Goal: Find specific page/section

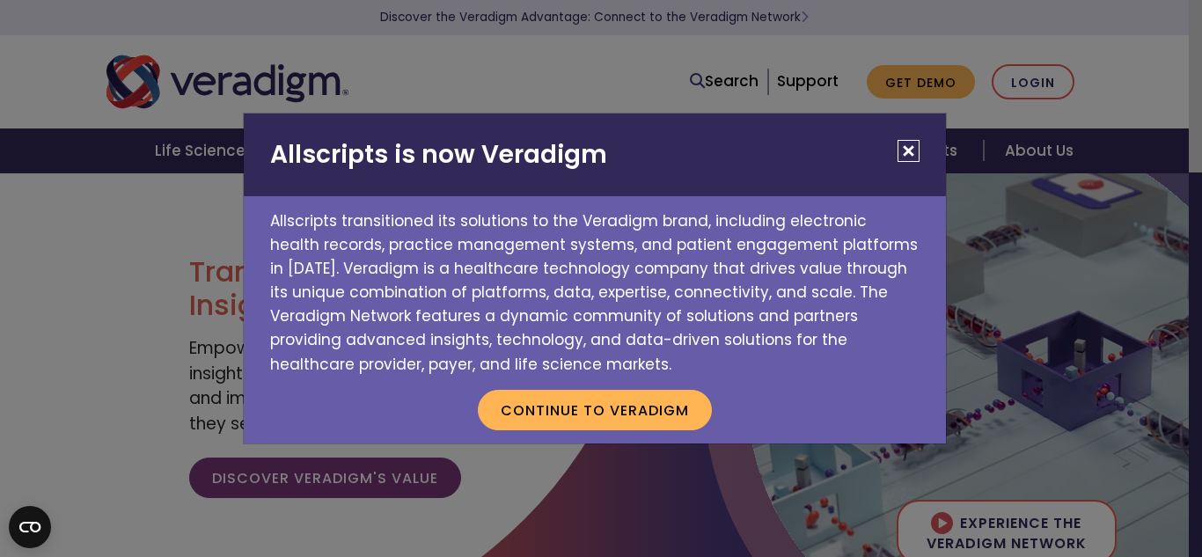
drag, startPoint x: 904, startPoint y: 144, endPoint x: 863, endPoint y: 146, distance: 41.4
click at [899, 144] on button "Close" at bounding box center [908, 151] width 22 height 22
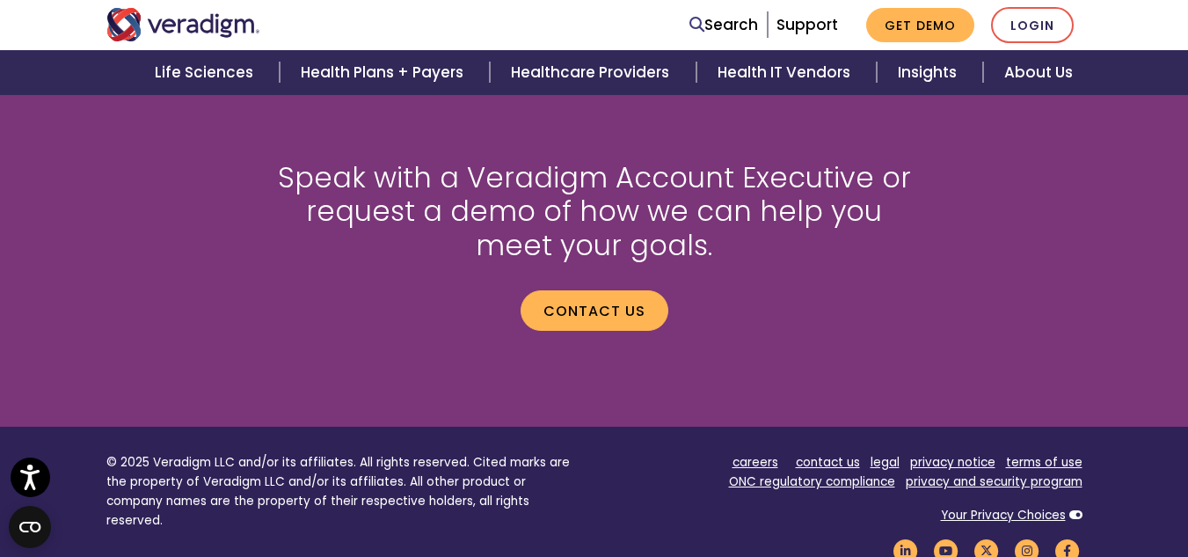
scroll to position [2523, 0]
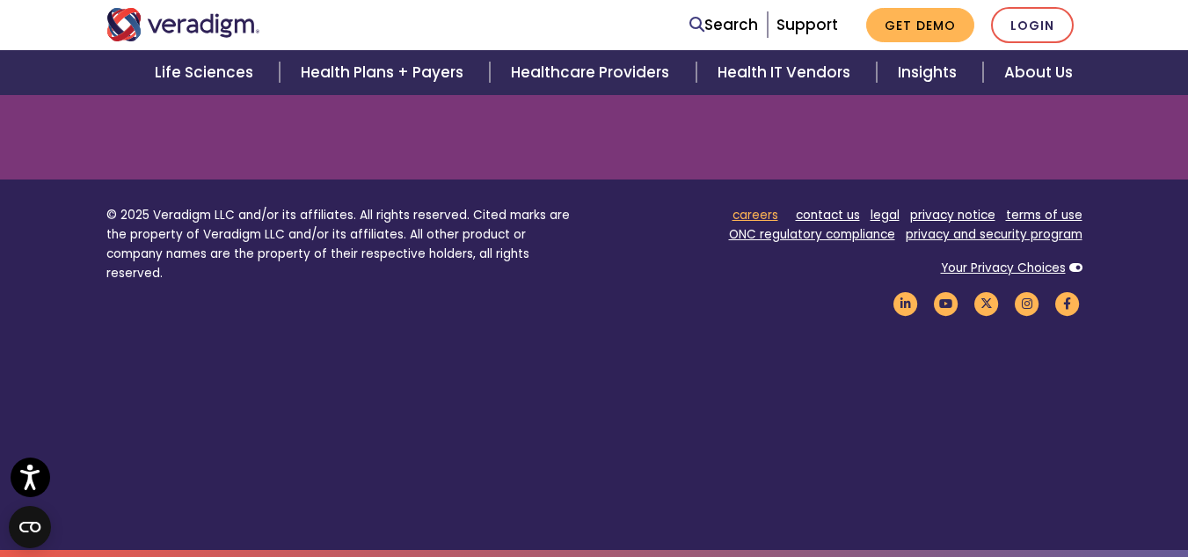
click at [761, 216] on link "careers" at bounding box center [756, 215] width 46 height 17
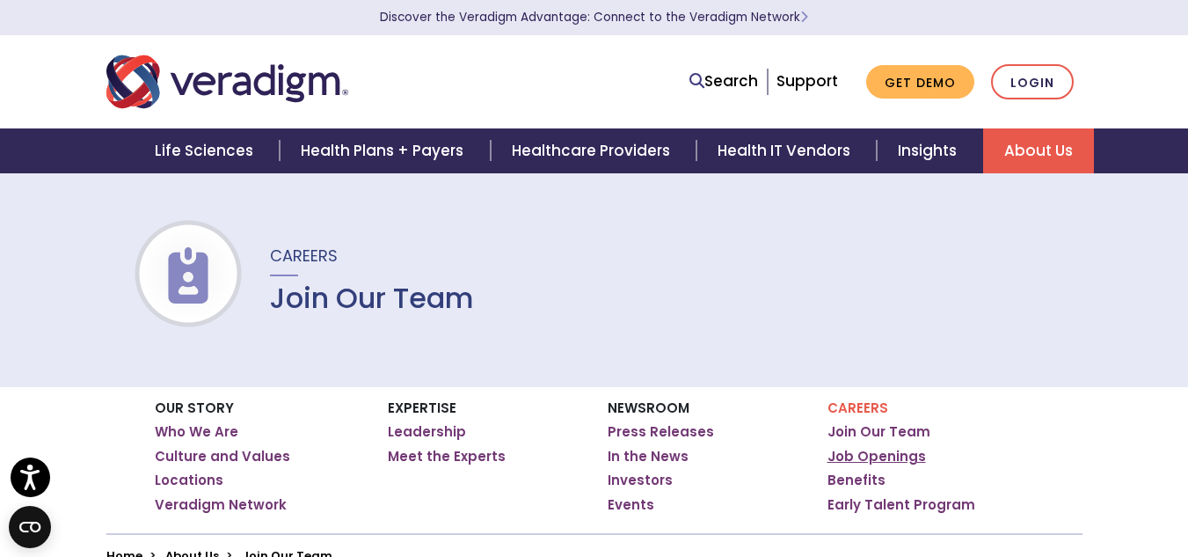
click at [896, 450] on link "Job Openings" at bounding box center [877, 457] width 99 height 18
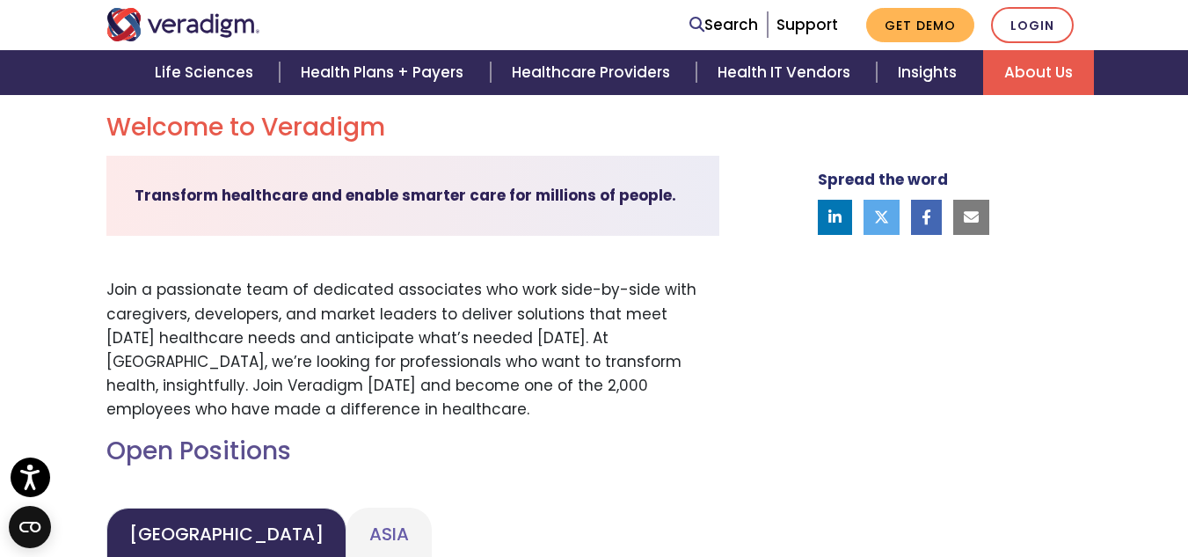
scroll to position [82, 0]
